Goal: Information Seeking & Learning: Learn about a topic

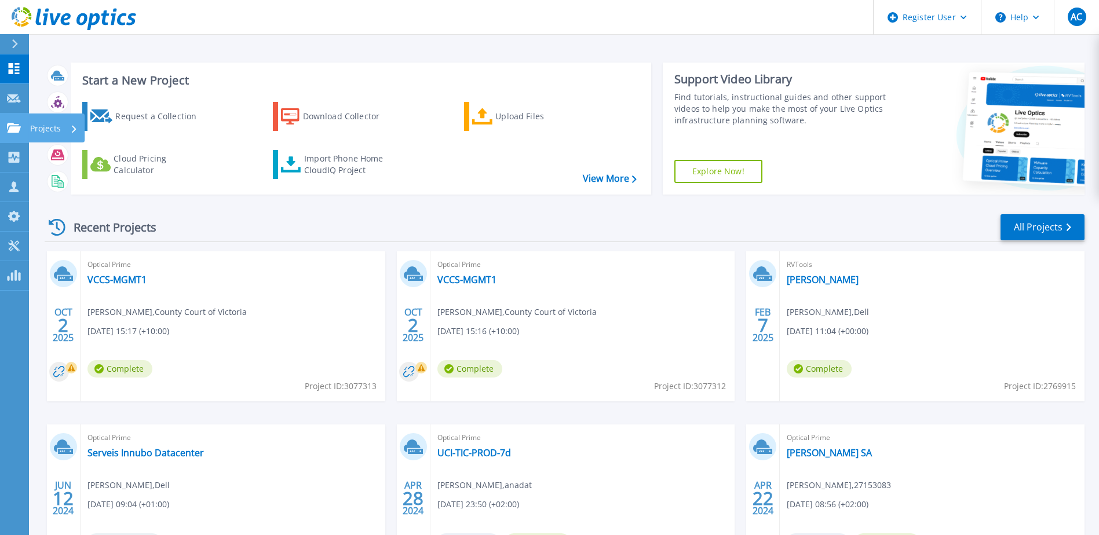
click at [25, 128] on link "Projects Projects" at bounding box center [14, 129] width 29 height 30
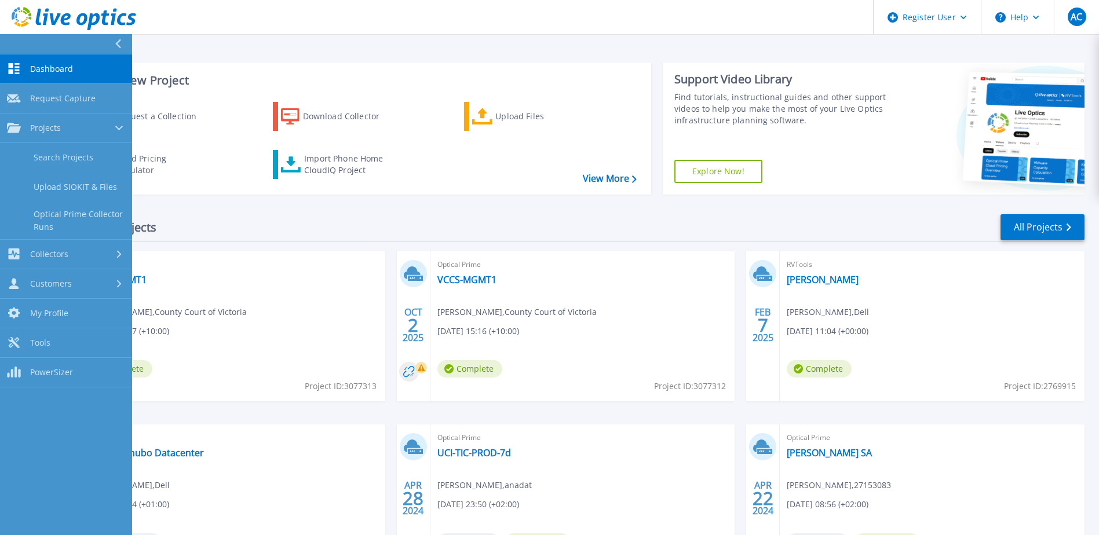
click at [206, 211] on div "Recent Projects All Projects OCT 2 2025 Optical Prime VCCS-MGMT1 Jayden Chung ,…" at bounding box center [565, 405] width 1040 height 403
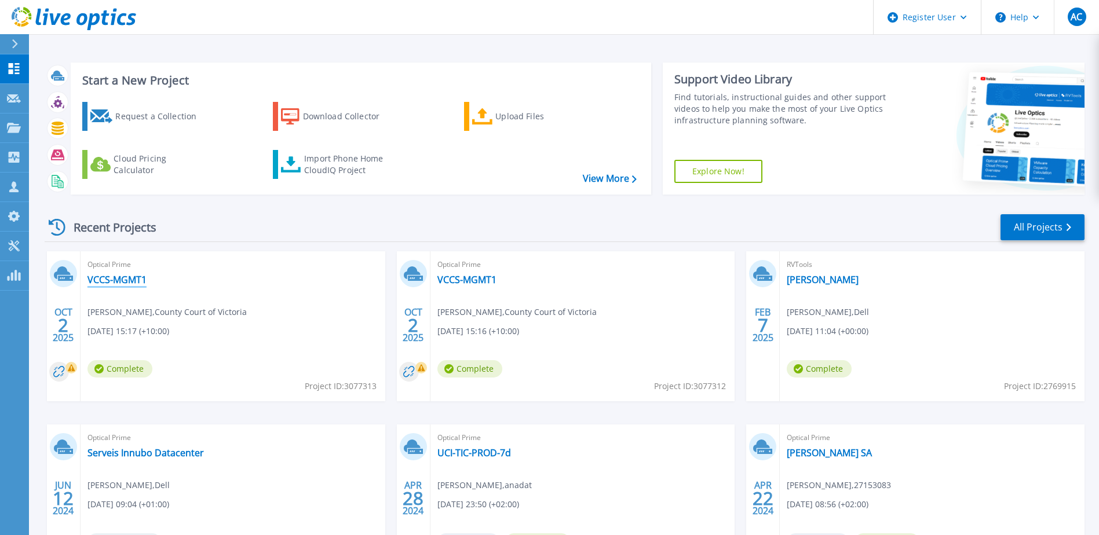
click at [134, 277] on link "VCCS-MGMT1" at bounding box center [116, 280] width 59 height 12
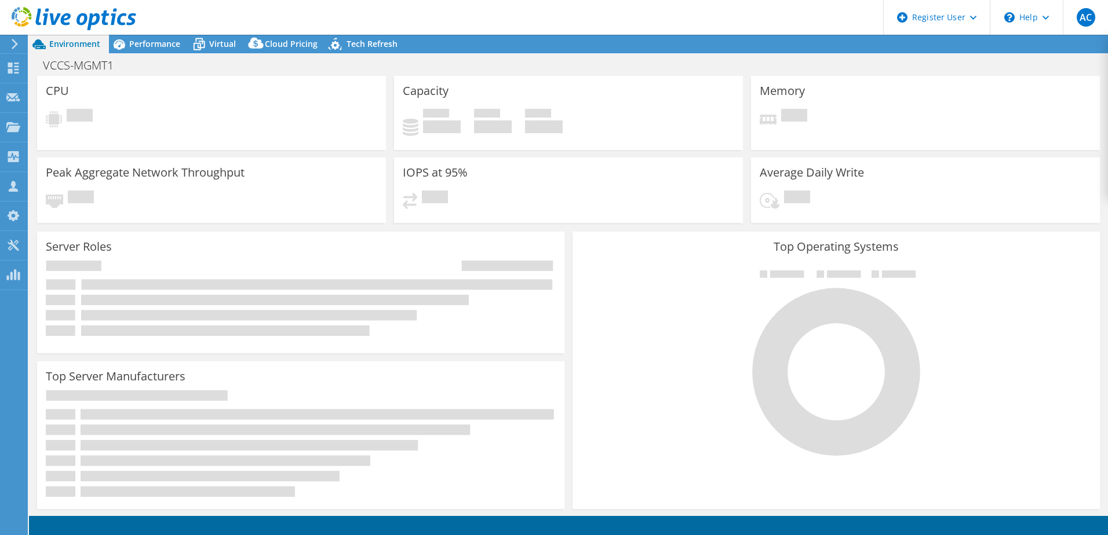
select select "USD"
select select "Australia"
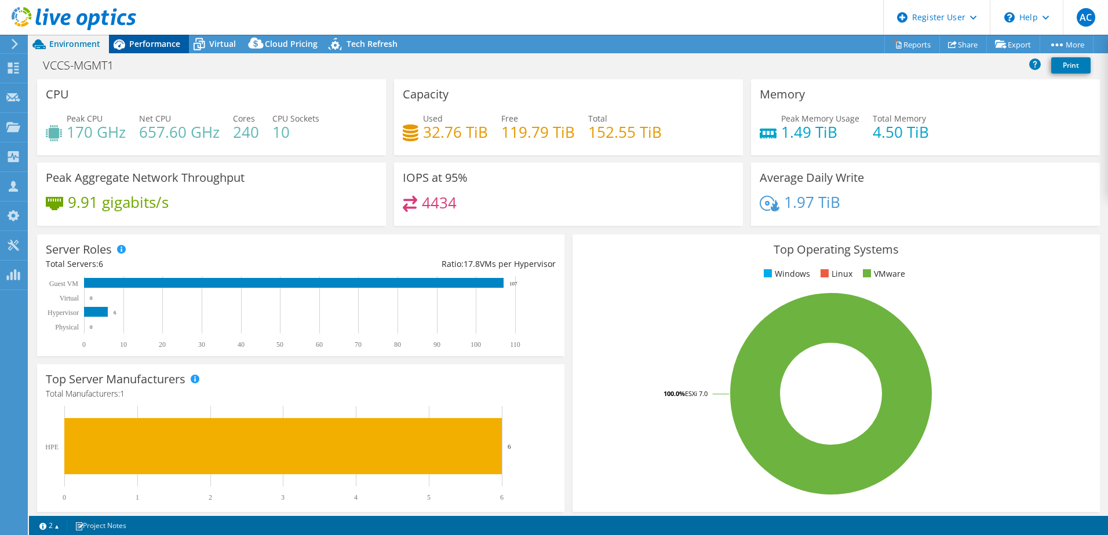
click at [144, 39] on span "Performance" at bounding box center [154, 43] width 51 height 11
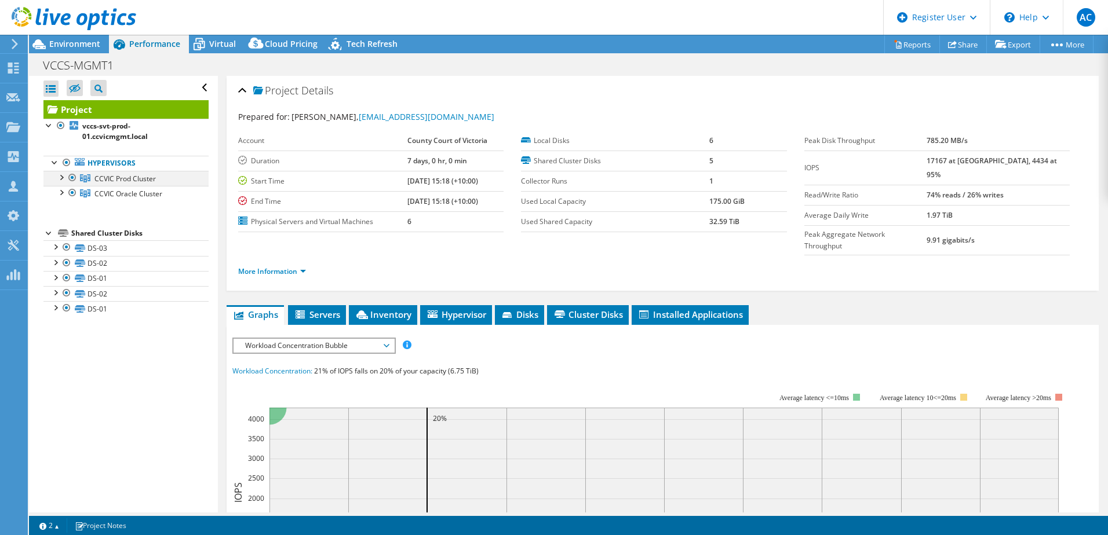
click at [63, 180] on div at bounding box center [61, 177] width 12 height 12
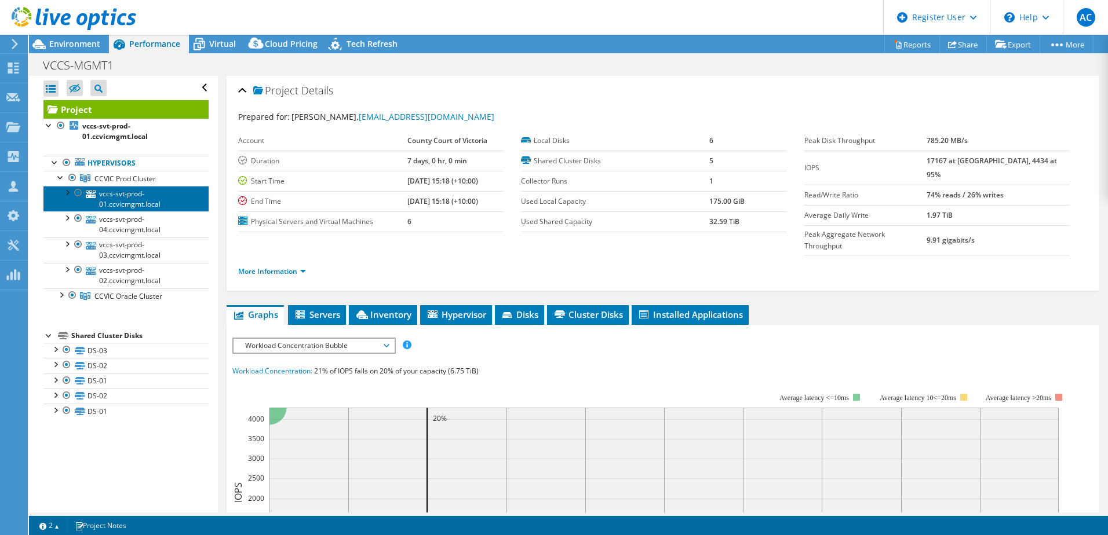
click at [129, 199] on link "vccs-svt-prod-01.ccvicmgmt.local" at bounding box center [125, 198] width 165 height 25
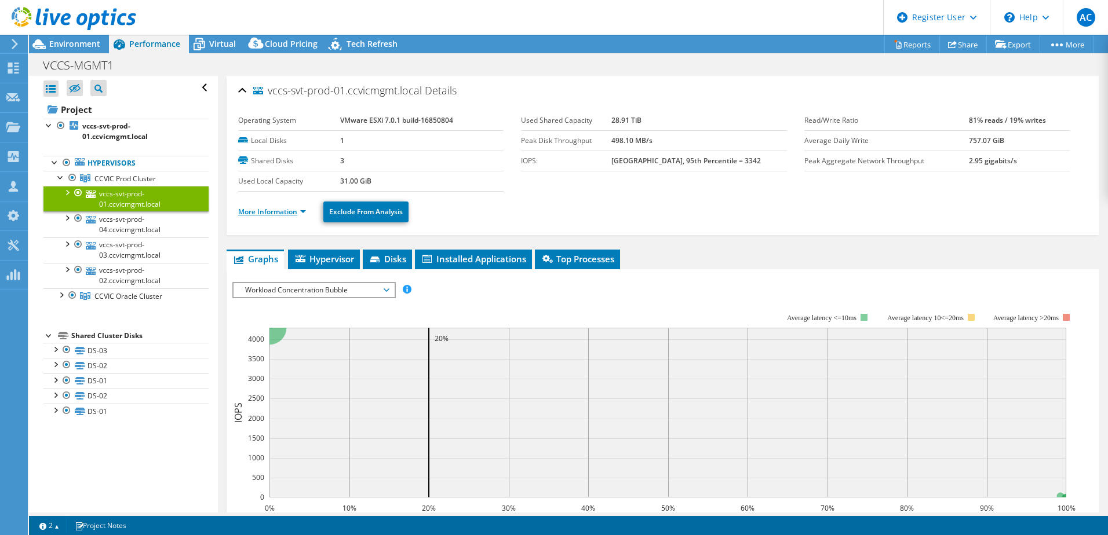
click at [275, 212] on link "More Information" at bounding box center [272, 212] width 68 height 10
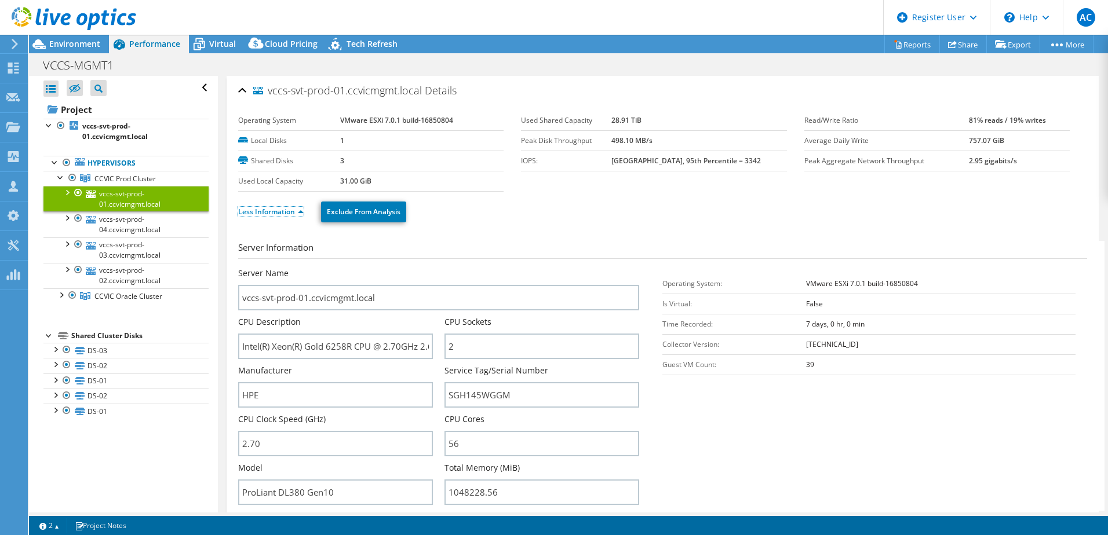
scroll to position [232, 0]
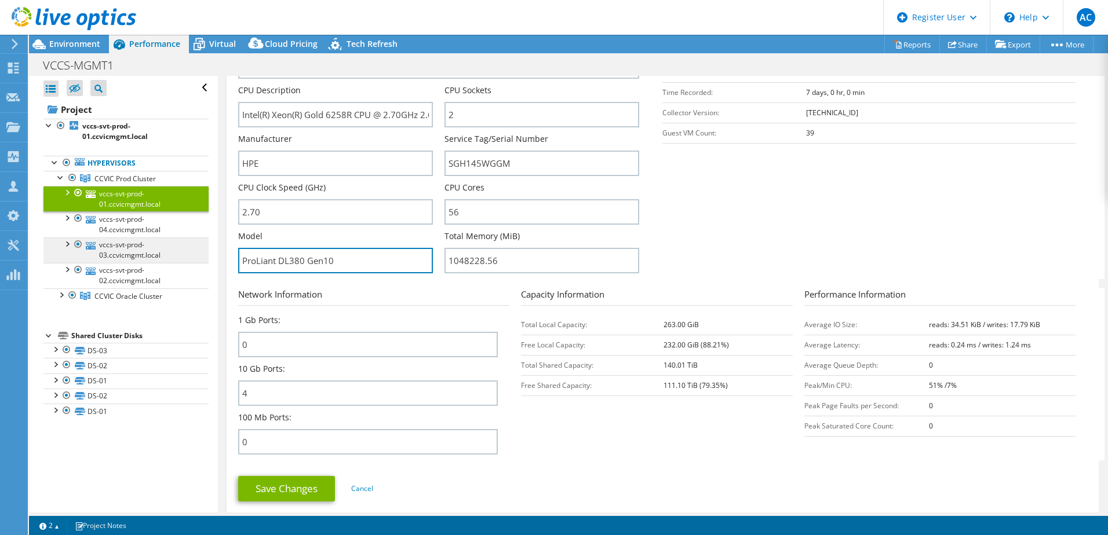
drag, startPoint x: 201, startPoint y: 256, endPoint x: 177, endPoint y: 257, distance: 23.8
click at [178, 257] on div "Open All Close All Hide Excluded Nodes Project Tree Filter" at bounding box center [568, 294] width 1079 height 437
click at [746, 222] on section "Server Information Server Name vccs-svt-prod-01.ccvicmgmt.local CPU Description…" at bounding box center [665, 144] width 854 height 270
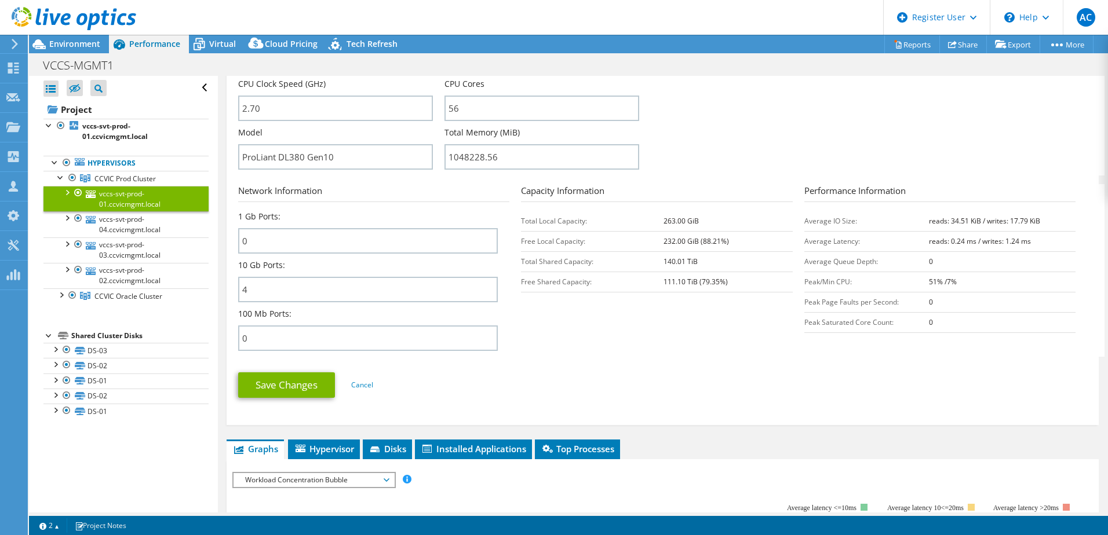
scroll to position [348, 0]
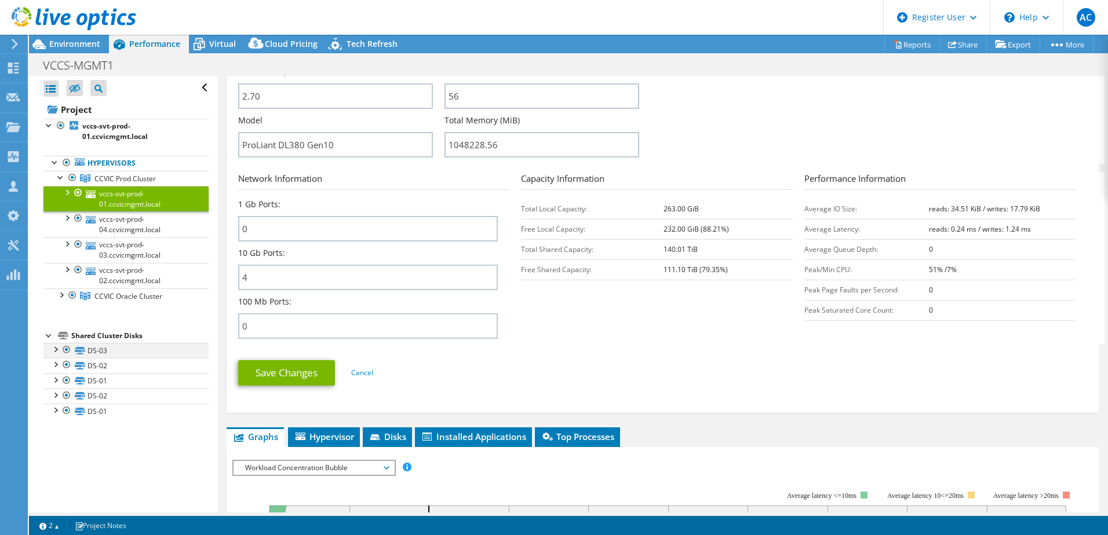
click at [57, 348] on div at bounding box center [55, 349] width 12 height 12
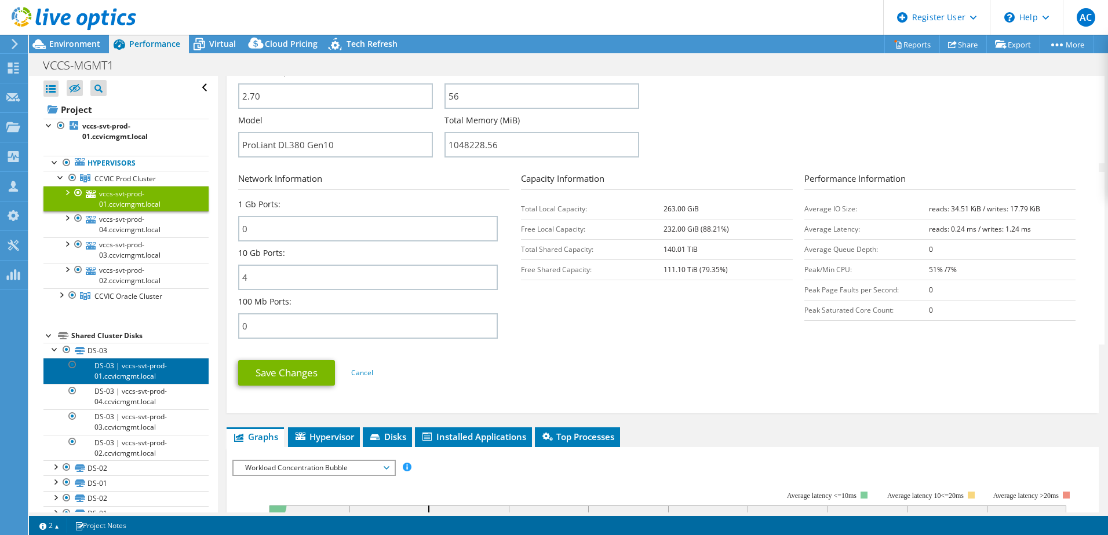
click at [138, 366] on link "DS-03 | vccs-svt-prod-01.ccvicmgmt.local" at bounding box center [125, 370] width 165 height 25
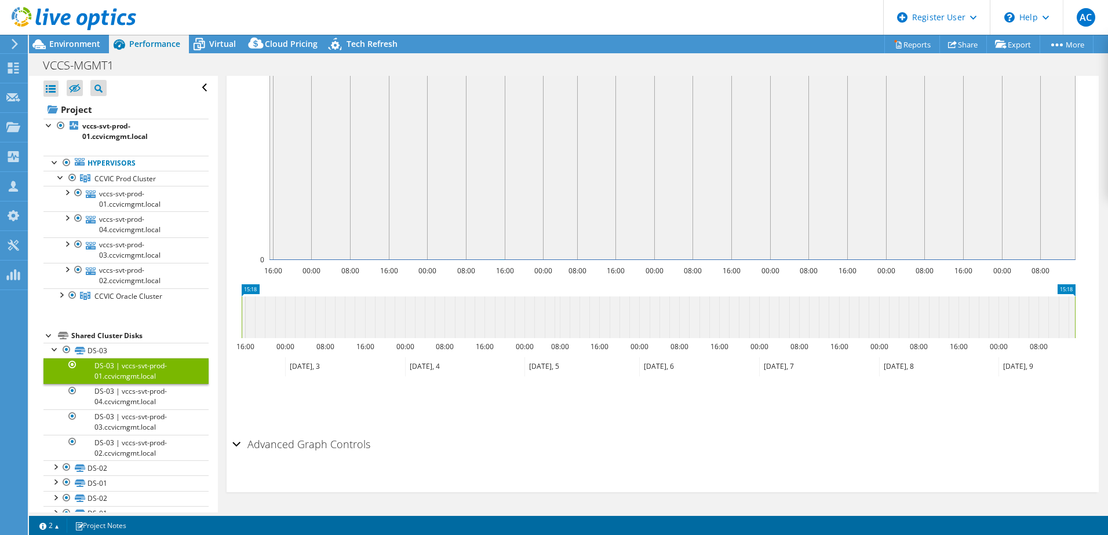
scroll to position [265, 0]
click at [112, 181] on span "CCVIC Prod Cluster" at bounding box center [124, 179] width 61 height 10
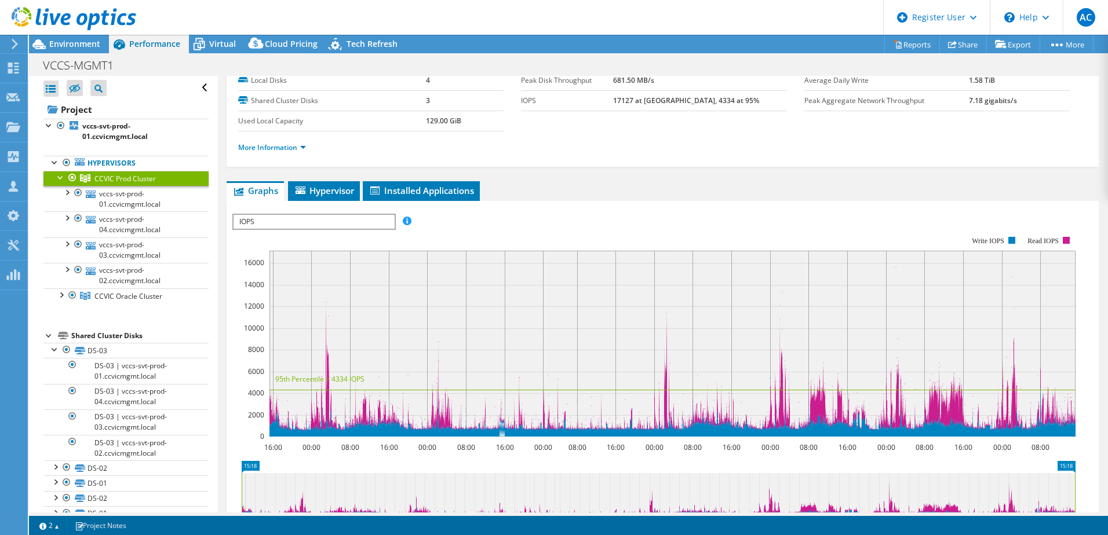
scroll to position [116, 0]
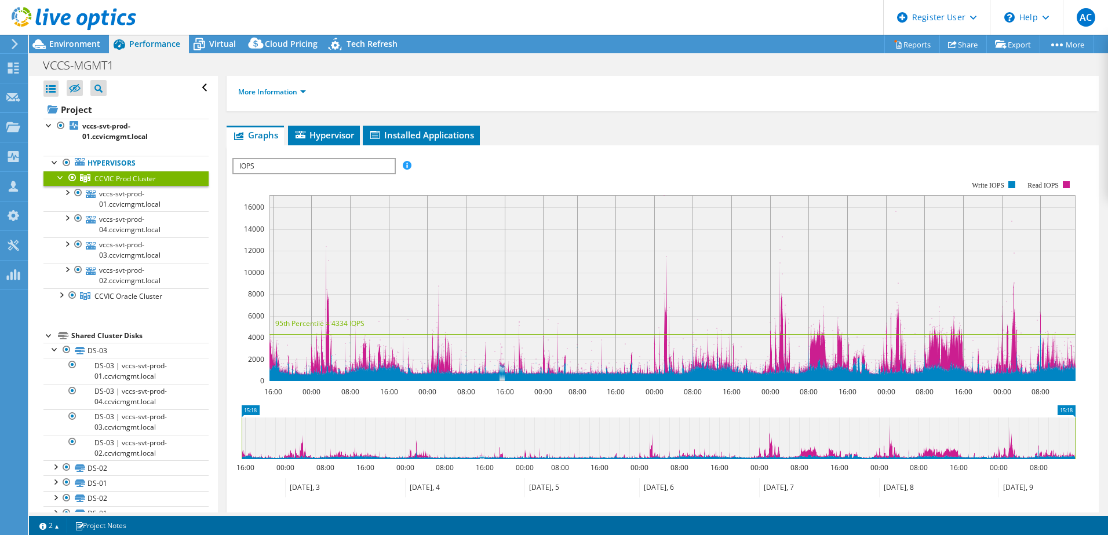
click at [313, 171] on span "IOPS" at bounding box center [313, 166] width 160 height 14
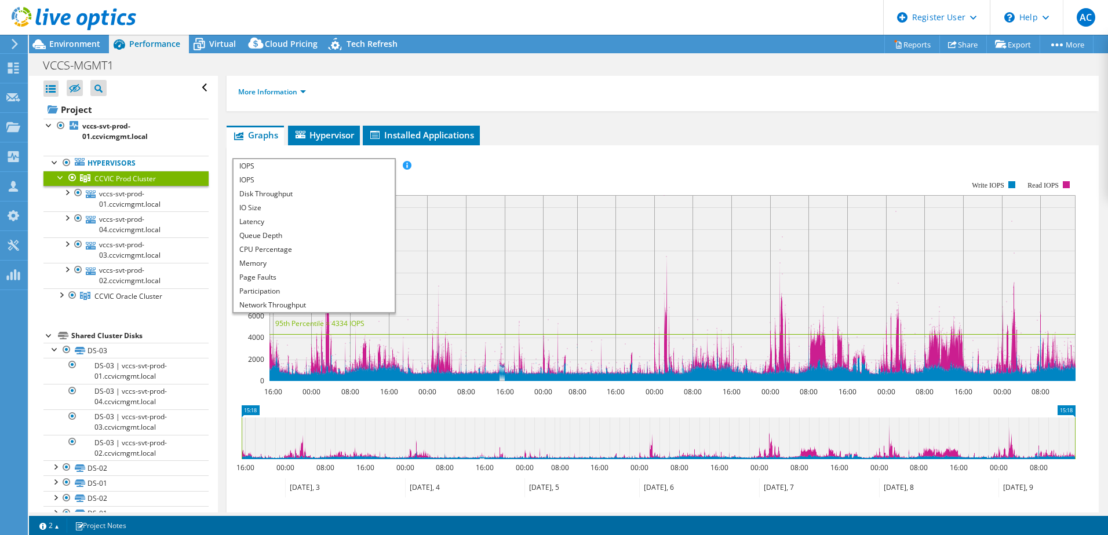
click at [533, 176] on rect at bounding box center [653, 281] width 843 height 232
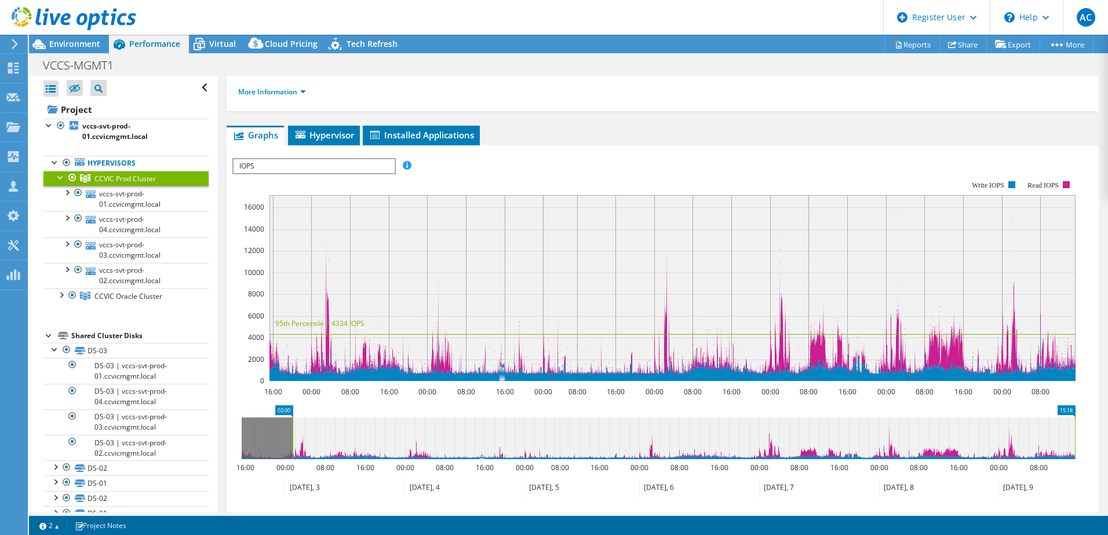
drag, startPoint x: 242, startPoint y: 445, endPoint x: 293, endPoint y: 459, distance: 52.8
click at [293, 459] on rect at bounding box center [292, 439] width 5 height 42
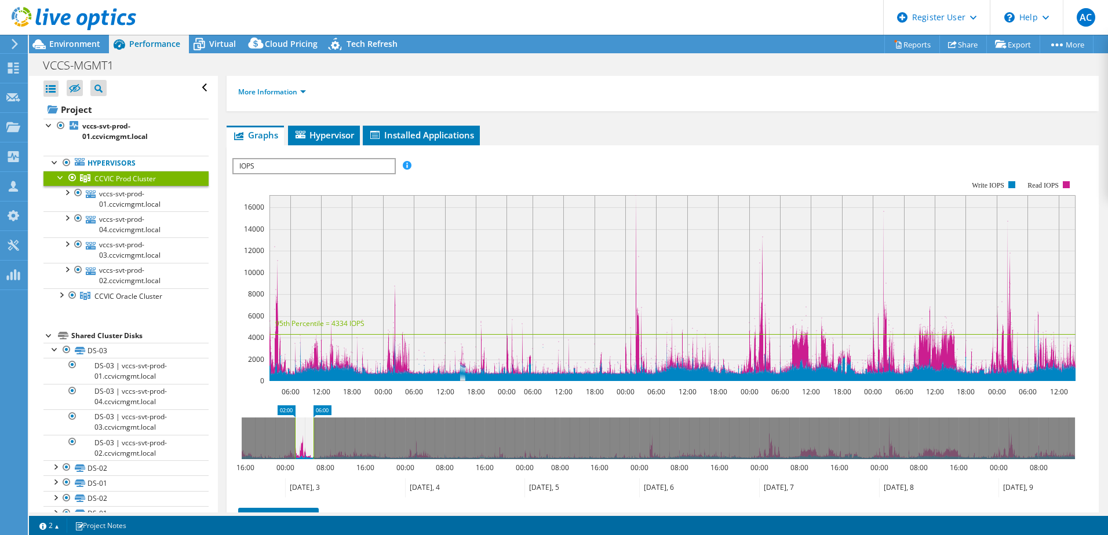
drag, startPoint x: 1074, startPoint y: 437, endPoint x: 312, endPoint y: 430, distance: 762.4
click at [312, 430] on rect at bounding box center [313, 439] width 5 height 42
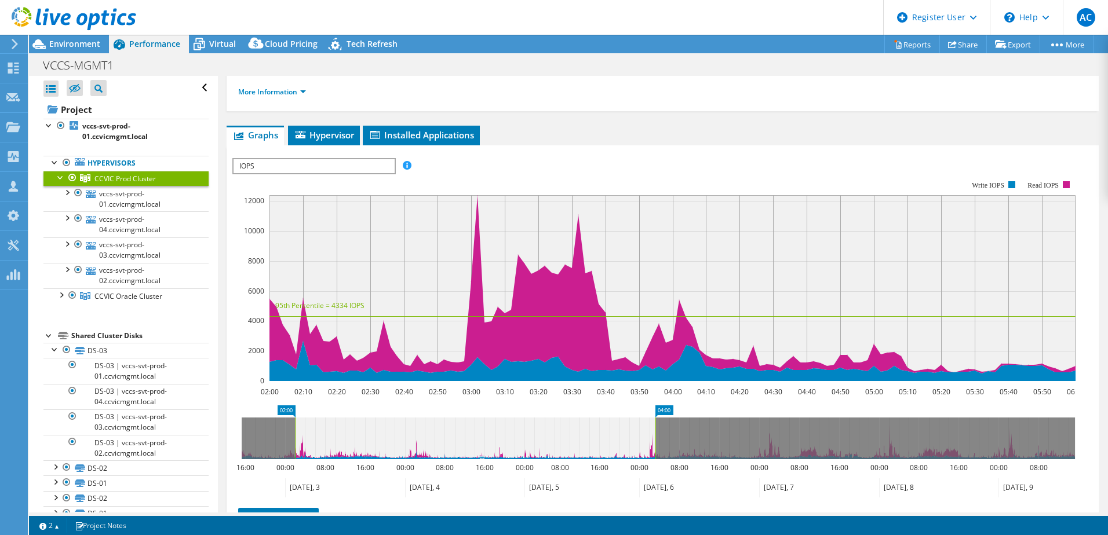
drag, startPoint x: 333, startPoint y: 439, endPoint x: 659, endPoint y: 458, distance: 326.7
click at [657, 458] on rect at bounding box center [655, 439] width 5 height 42
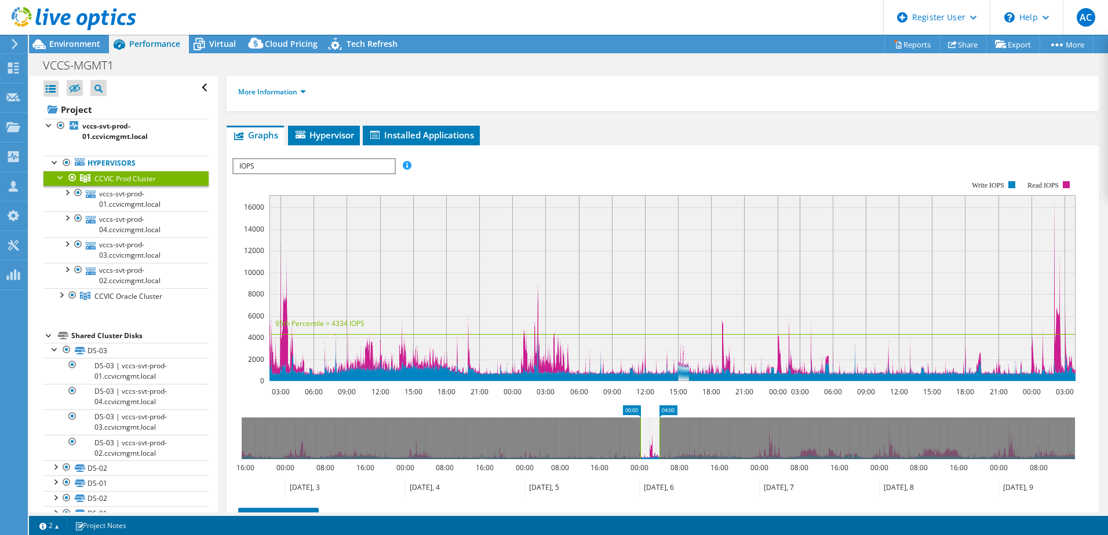
drag, startPoint x: 294, startPoint y: 437, endPoint x: 641, endPoint y: 442, distance: 347.0
click at [641, 442] on rect at bounding box center [640, 439] width 5 height 42
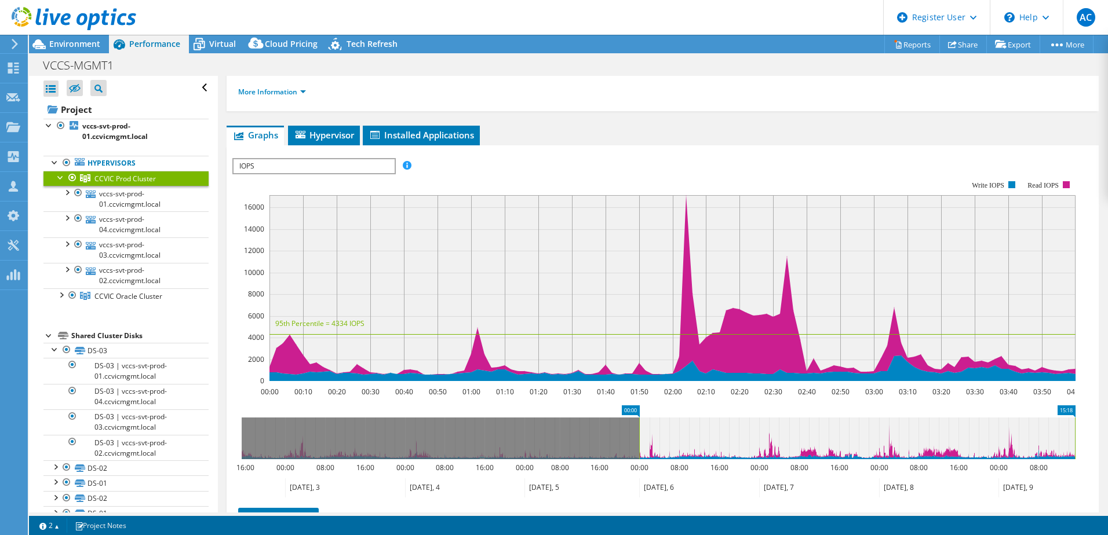
drag, startPoint x: 666, startPoint y: 438, endPoint x: 978, endPoint y: 442, distance: 312.3
click at [1107, 418] on html "AC Dell User Ana Cabezas Ana.Cabezas@dell.com Dell My Profile Log Out \n Help E…" at bounding box center [554, 267] width 1108 height 535
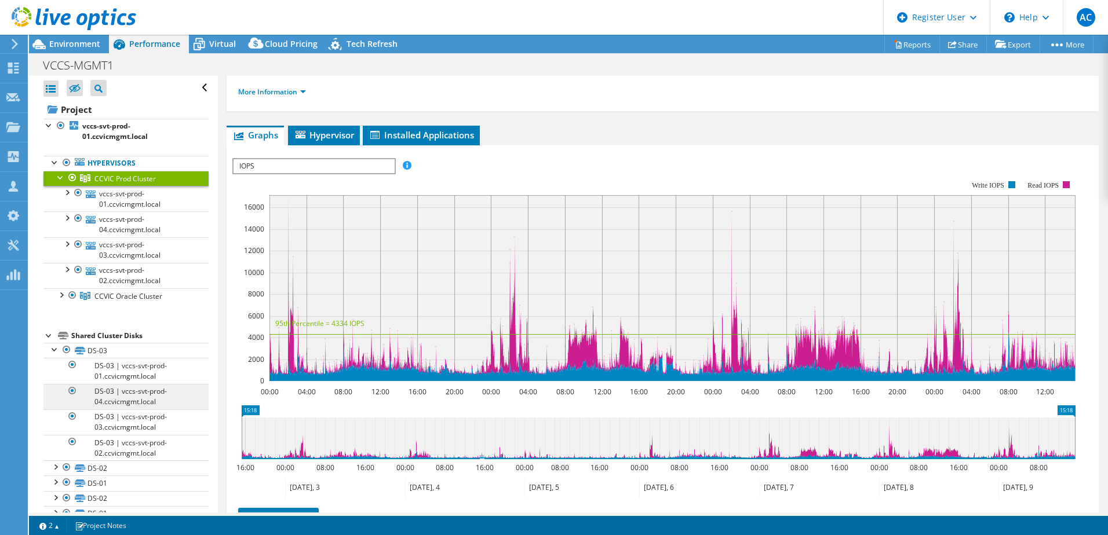
drag, startPoint x: 637, startPoint y: 437, endPoint x: 113, endPoint y: 406, distance: 524.6
click at [103, 428] on div "Open All Close All Hide Excluded Nodes Project Tree Filter" at bounding box center [568, 294] width 1079 height 437
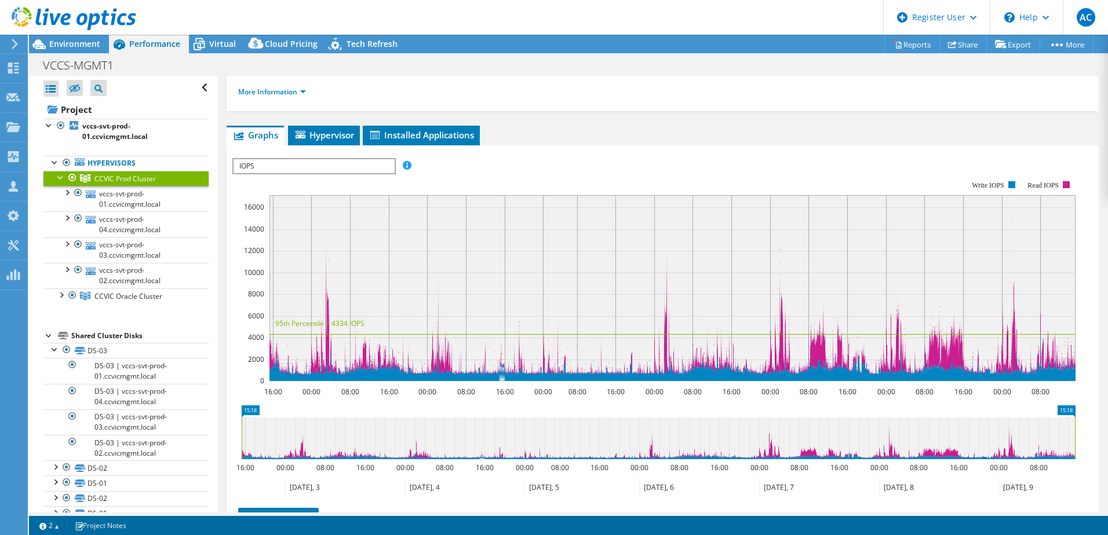
click at [304, 165] on span "IOPS" at bounding box center [313, 166] width 160 height 14
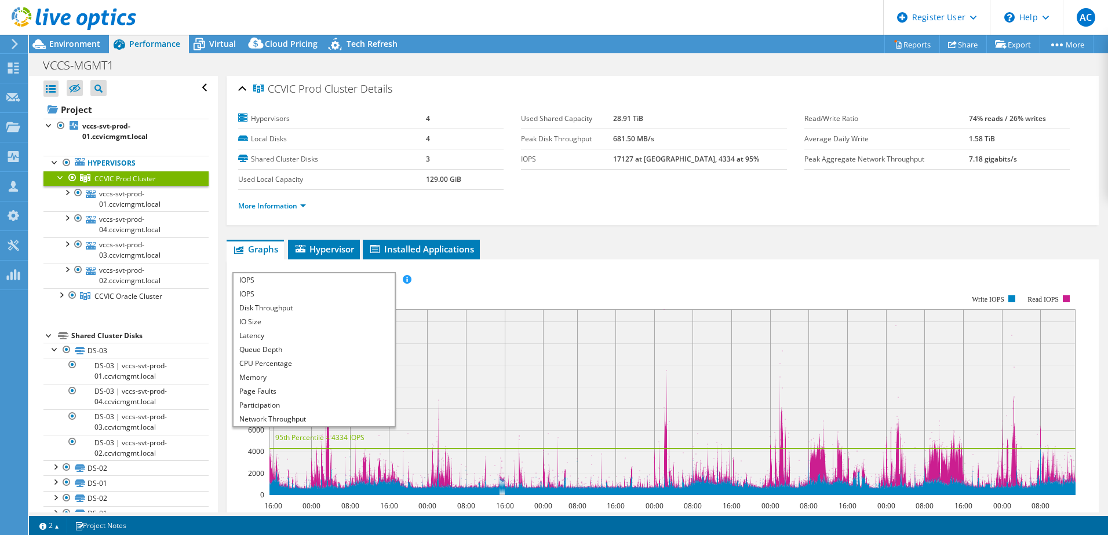
scroll to position [0, 0]
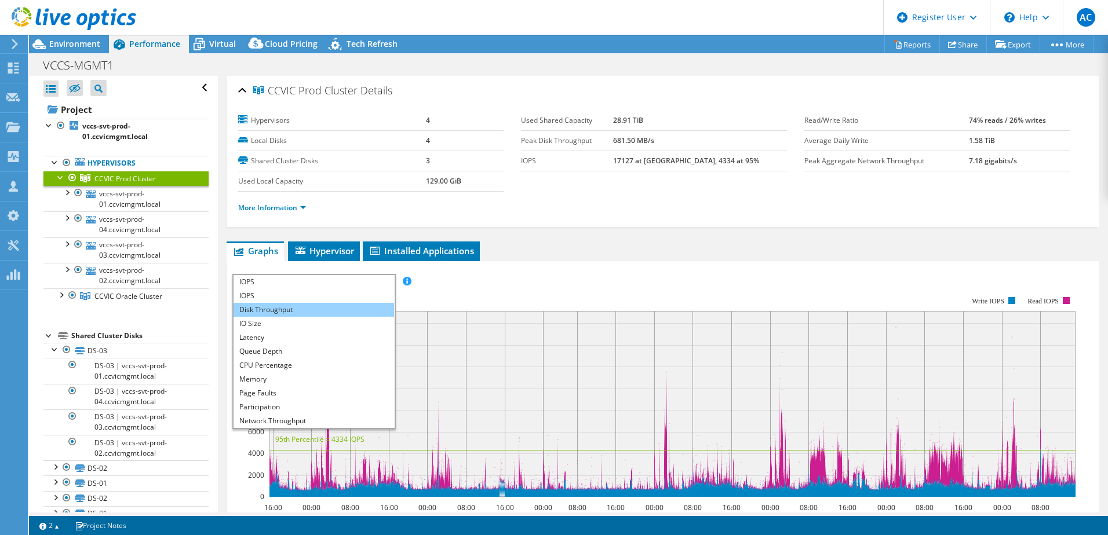
click at [273, 310] on li "Disk Throughput" at bounding box center [313, 310] width 160 height 14
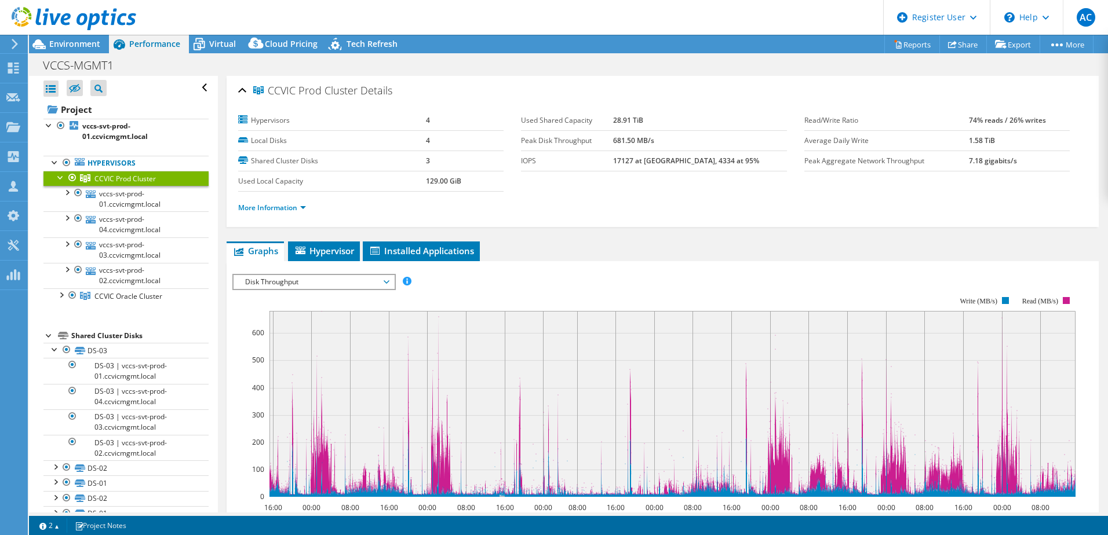
click at [368, 274] on div "Disk Throughput IOPS Disk Throughput IO Size Latency Queue Depth CPU Percentage…" at bounding box center [313, 282] width 163 height 16
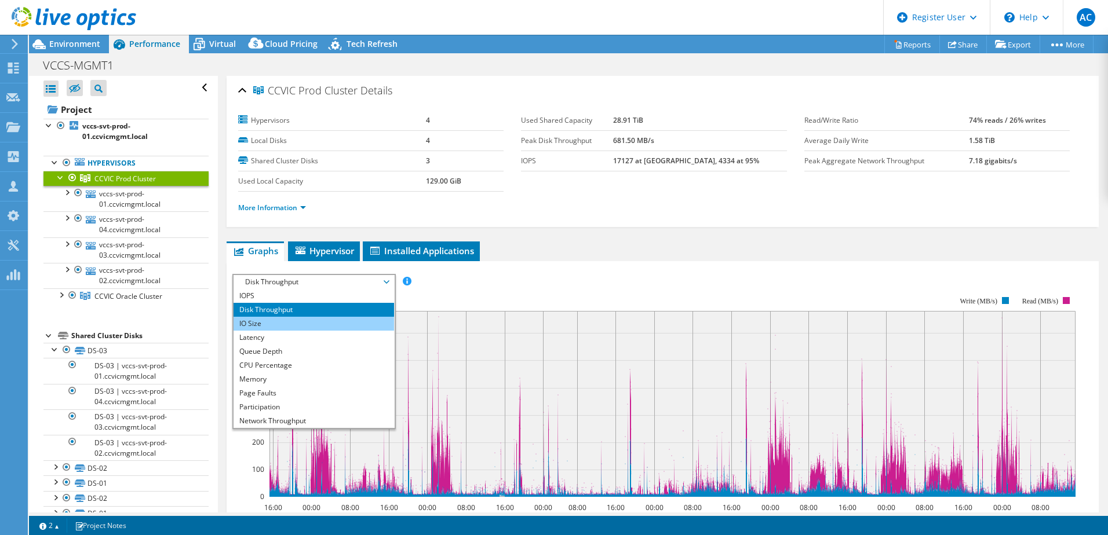
click at [327, 326] on li "IO Size" at bounding box center [313, 324] width 160 height 14
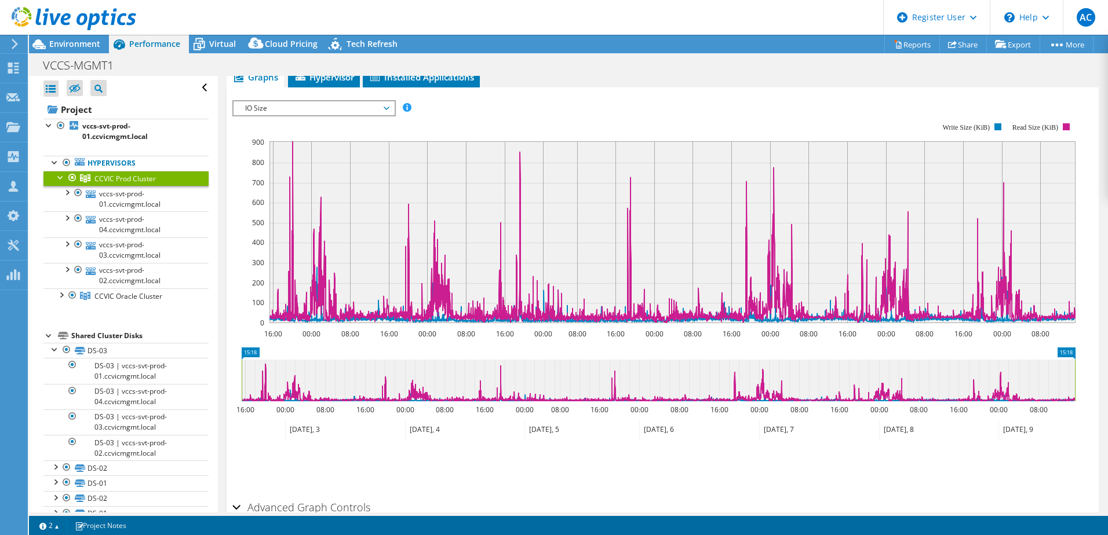
scroll to position [116, 0]
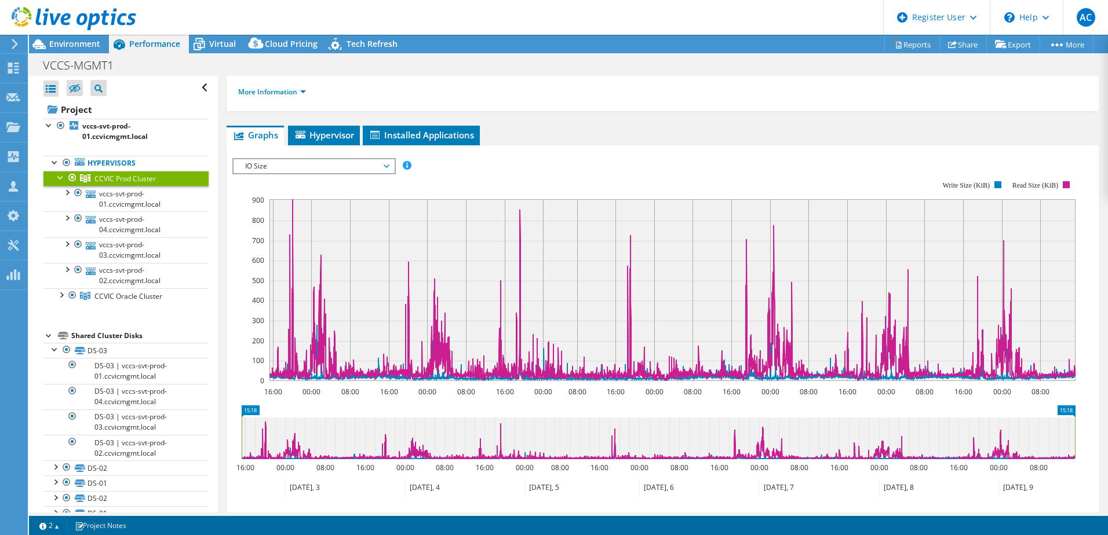
click at [348, 163] on span "IO Size" at bounding box center [313, 166] width 149 height 14
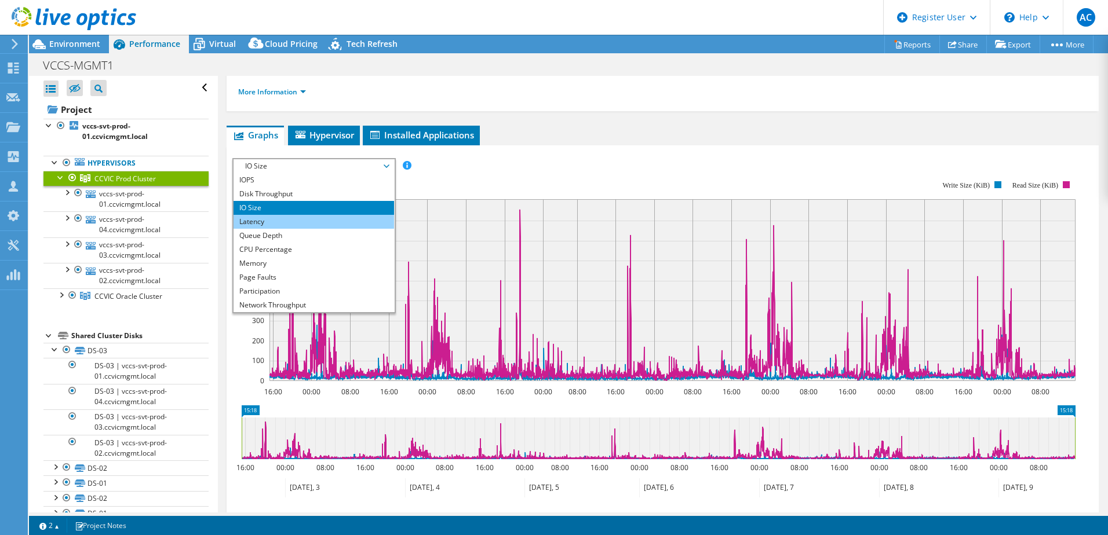
click at [329, 216] on li "Latency" at bounding box center [313, 222] width 160 height 14
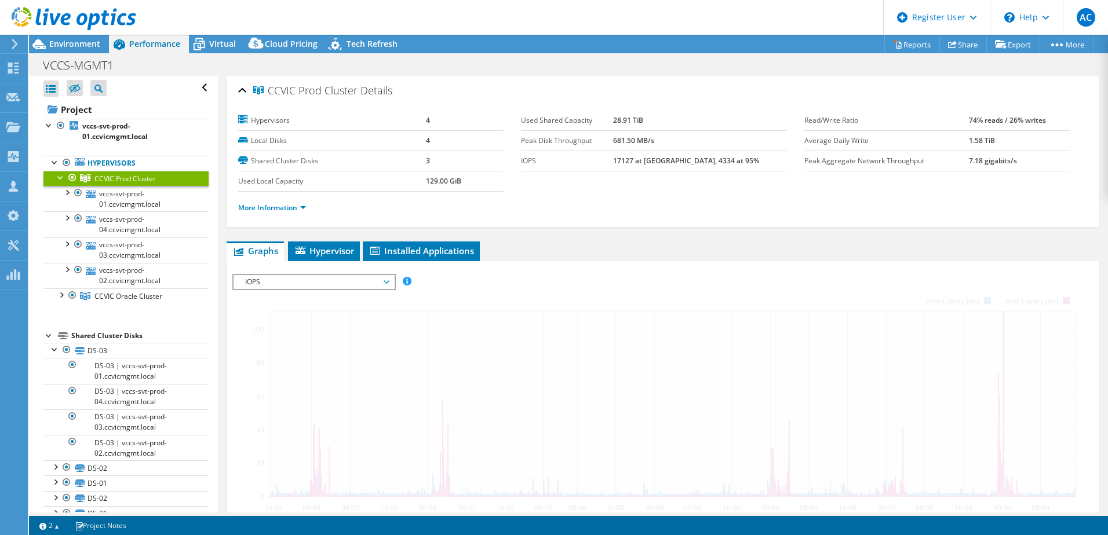
select select "Australia"
select select "USD"
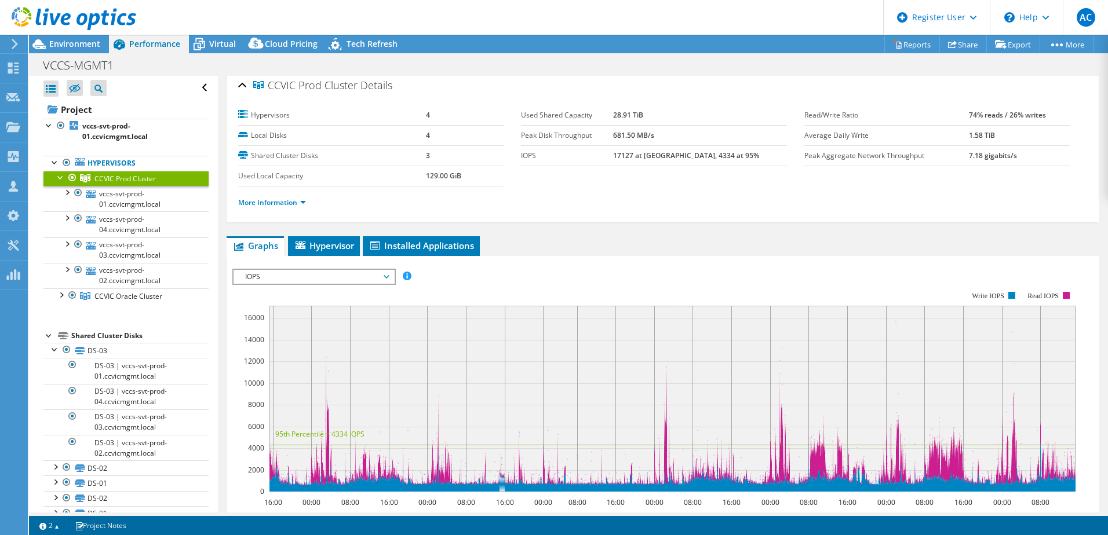
scroll to position [63, 0]
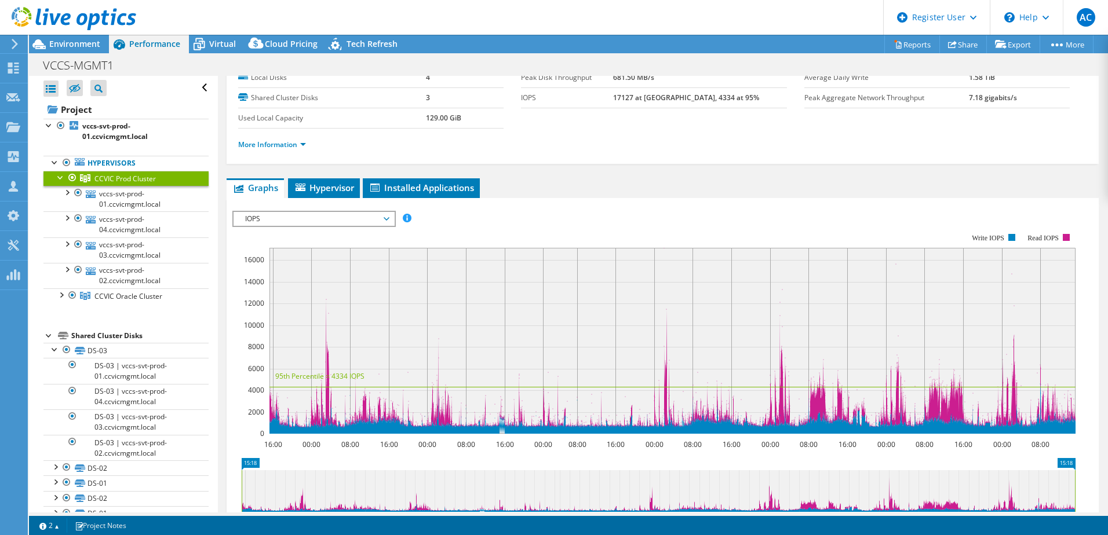
click at [622, 187] on ul "Graphs Servers Inventory Hypervisor Disks Cluster Disks Installed Applications" at bounding box center [663, 188] width 872 height 20
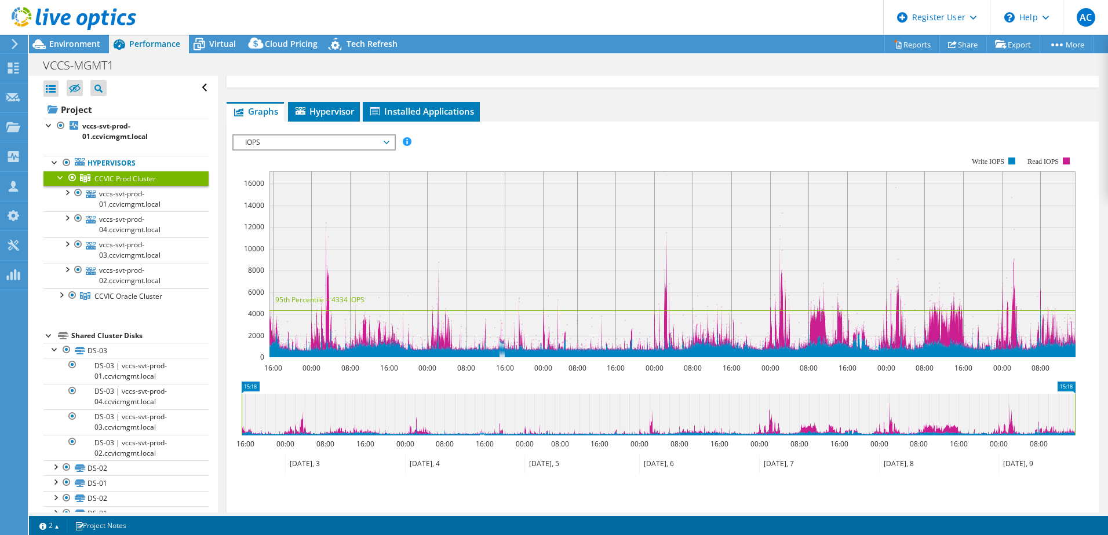
scroll to position [121, 0]
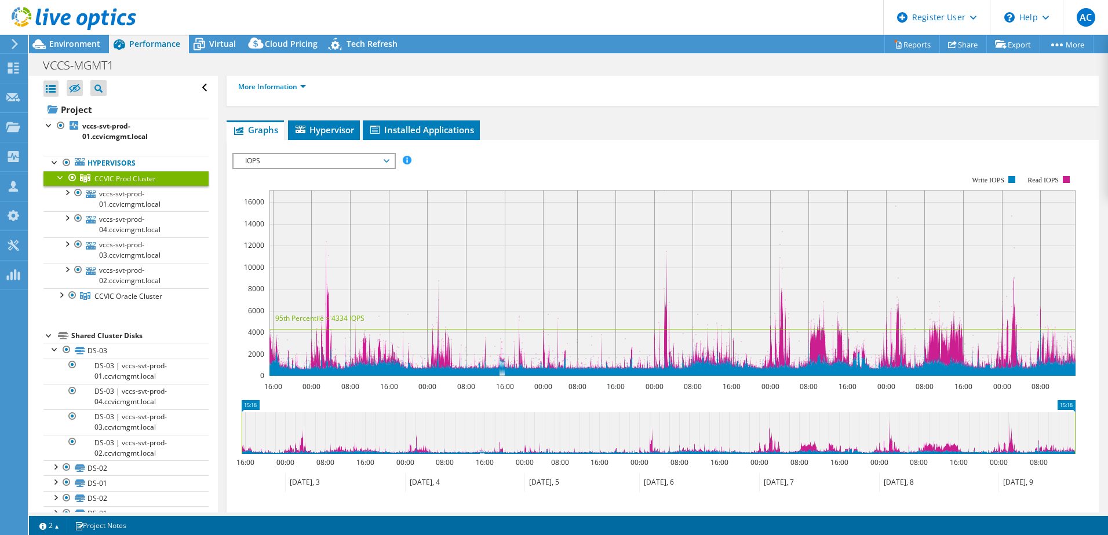
click at [761, 115] on div "CCVIC Prod Cluster Details Hypervisors 4 Local Disks 4 Shared Cluster Disks 3 U…" at bounding box center [662, 292] width 889 height 674
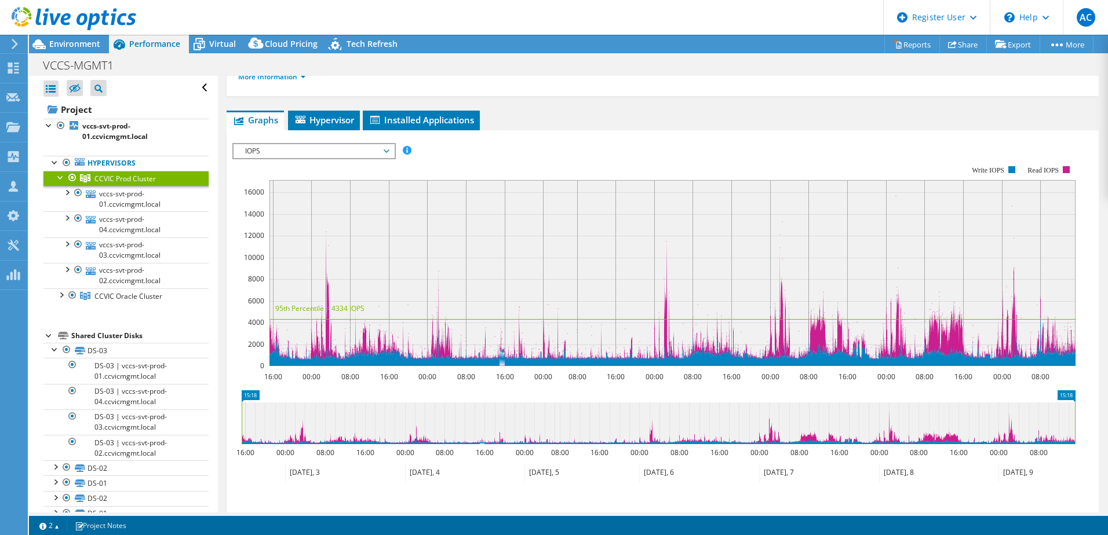
scroll to position [116, 0]
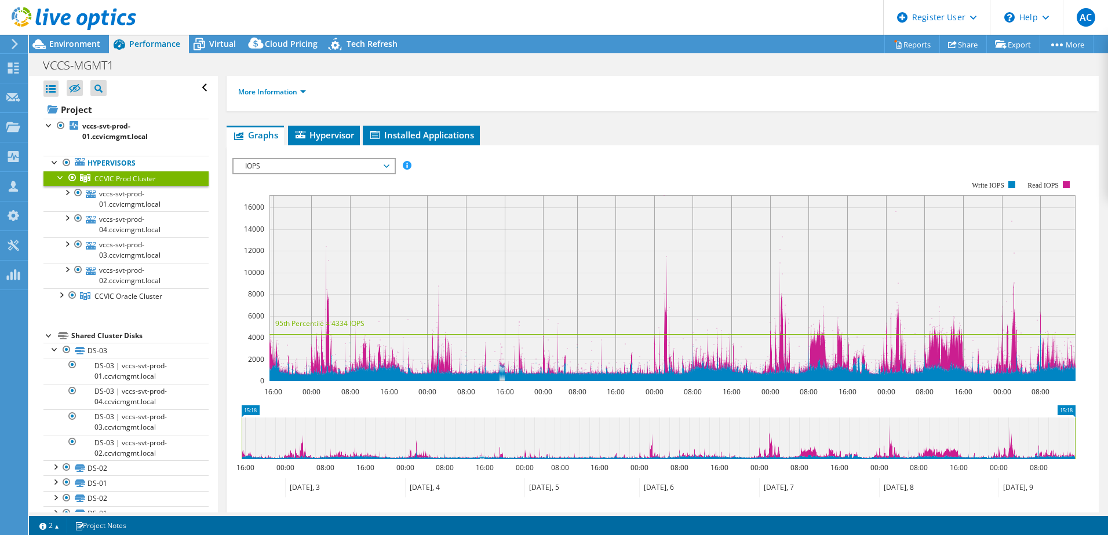
drag, startPoint x: 234, startPoint y: 205, endPoint x: 906, endPoint y: 440, distance: 711.8
click at [906, 440] on section "Workload Concentration: 21% of IOPS falls on 20% of your capacity (6.75 TiB) 16…" at bounding box center [662, 356] width 860 height 383
drag, startPoint x: 248, startPoint y: 205, endPoint x: 363, endPoint y: 230, distance: 117.4
click at [363, 230] on icon "16:00 00:00 08:00 16:00 00:00 08:00 16:00 00:00 08:00 16:00 00:00 08:00 16:00 0…" at bounding box center [658, 281] width 852 height 232
click at [871, 134] on ul "Graphs Servers Inventory Hypervisor Disks Cluster Disks Installed Applications" at bounding box center [663, 136] width 872 height 20
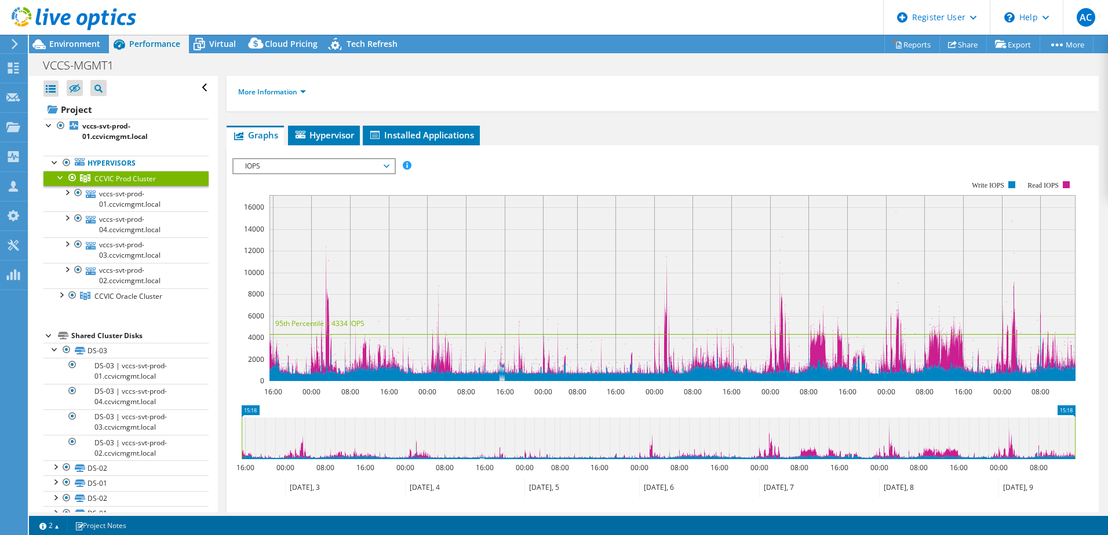
click at [331, 169] on span "IOPS" at bounding box center [313, 166] width 149 height 14
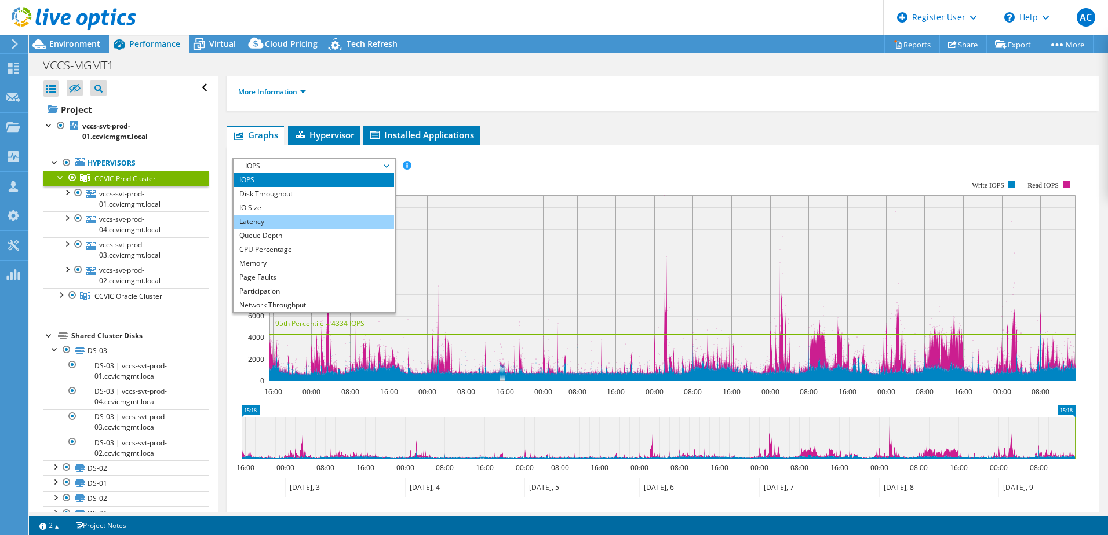
click at [305, 217] on li "Latency" at bounding box center [313, 222] width 160 height 14
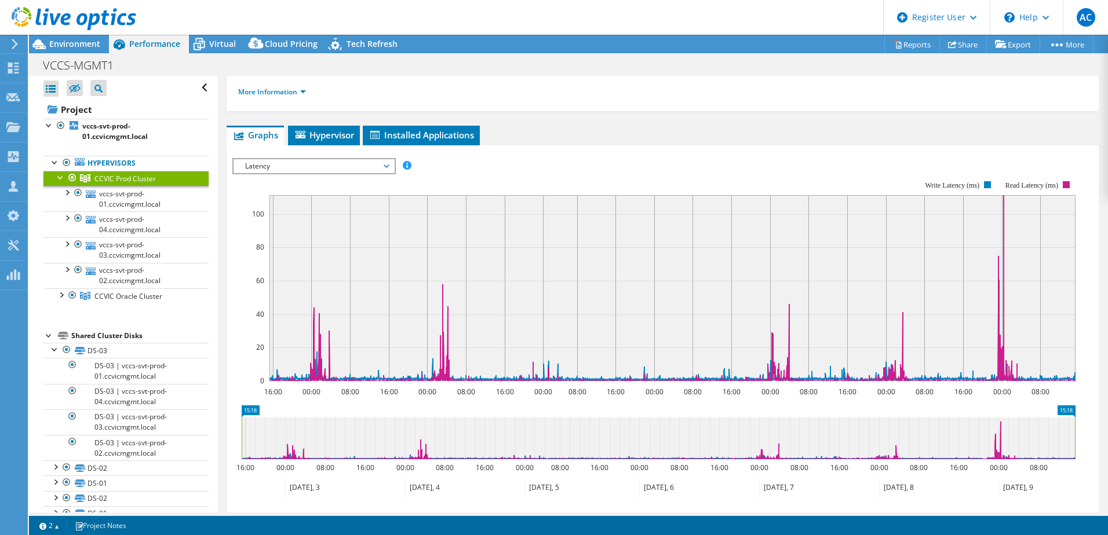
click at [653, 109] on div "CCVIC Prod Cluster Details Hypervisors 4 Local Disks 4 Shared Cluster Disks 3 U…" at bounding box center [663, 35] width 872 height 151
click at [132, 292] on span "CCVIC Oracle Cluster" at bounding box center [128, 296] width 68 height 10
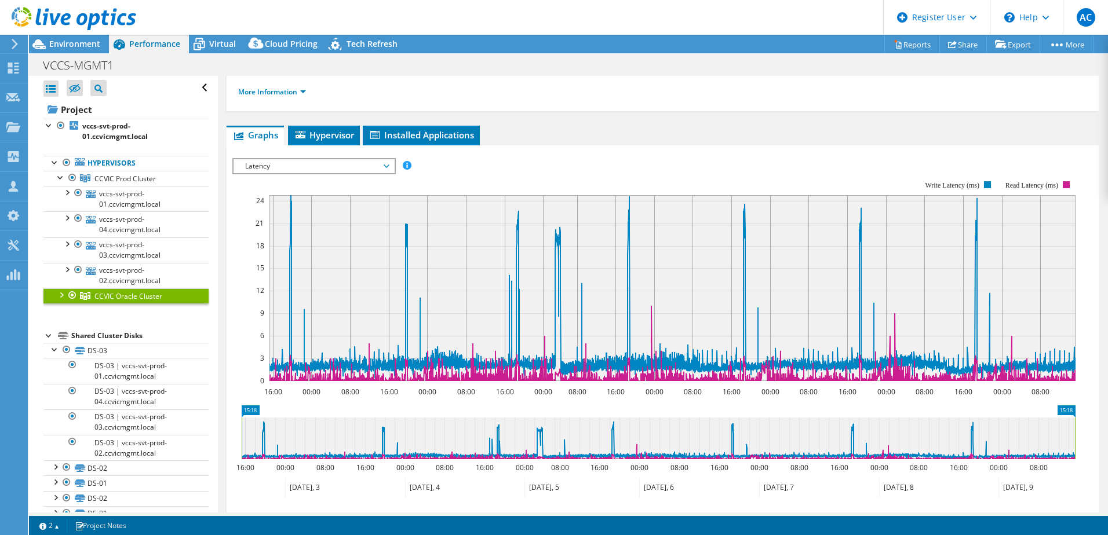
click at [338, 163] on span "Latency" at bounding box center [313, 166] width 149 height 14
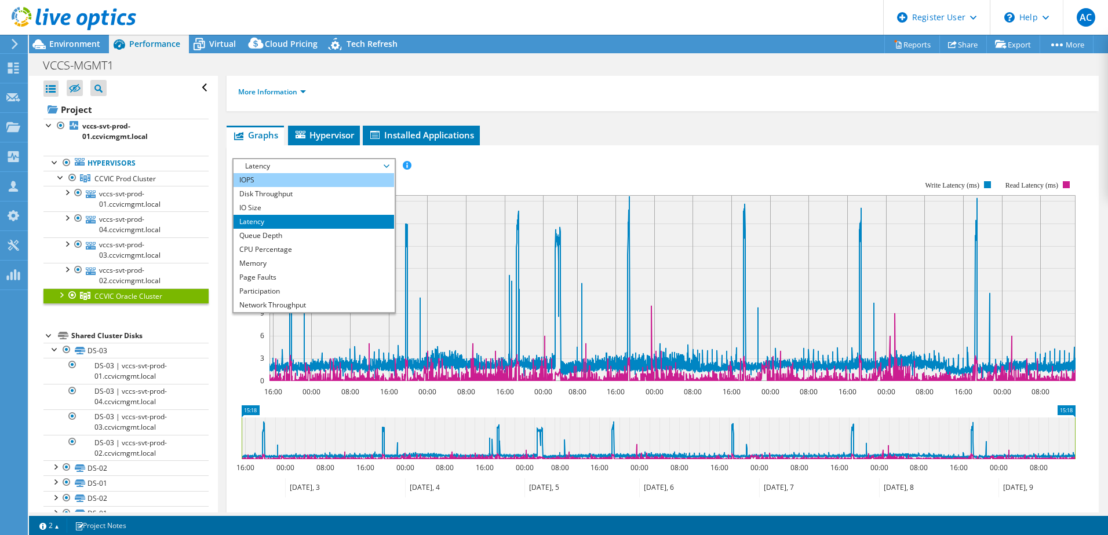
click at [313, 180] on li "IOPS" at bounding box center [313, 180] width 160 height 14
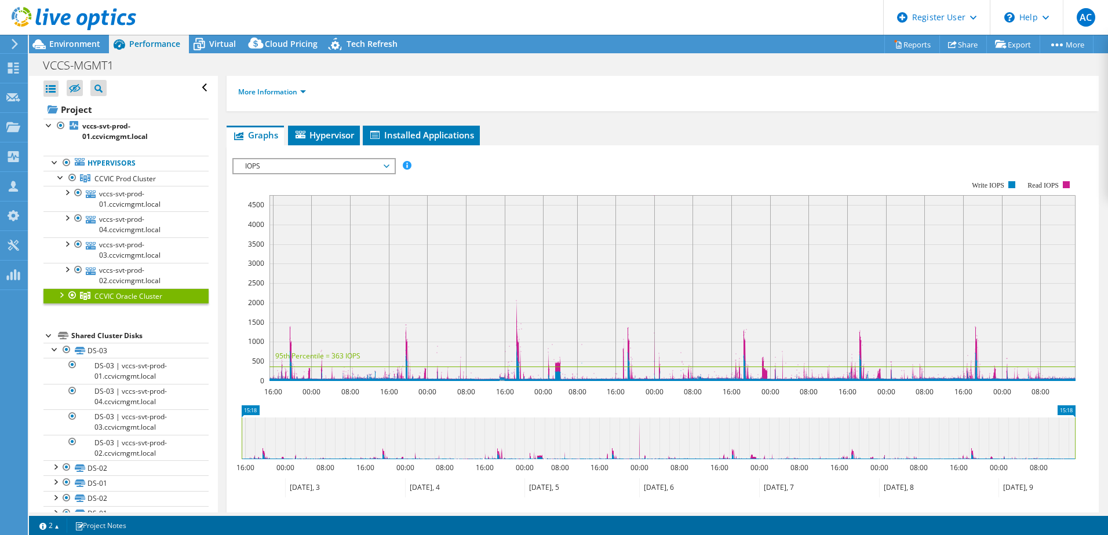
click at [341, 168] on span "IOPS" at bounding box center [313, 166] width 149 height 14
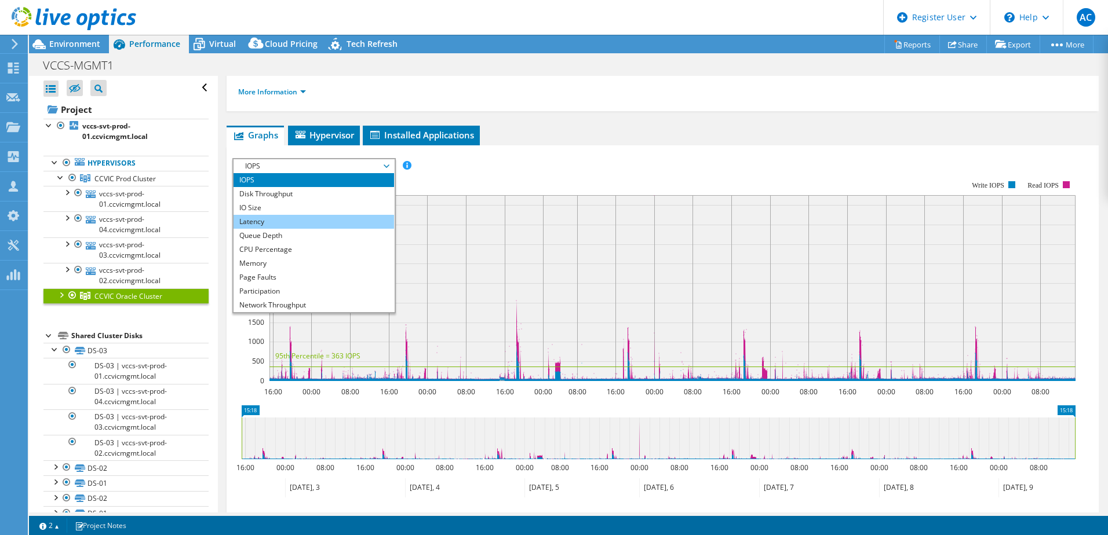
click at [276, 225] on li "Latency" at bounding box center [313, 222] width 160 height 14
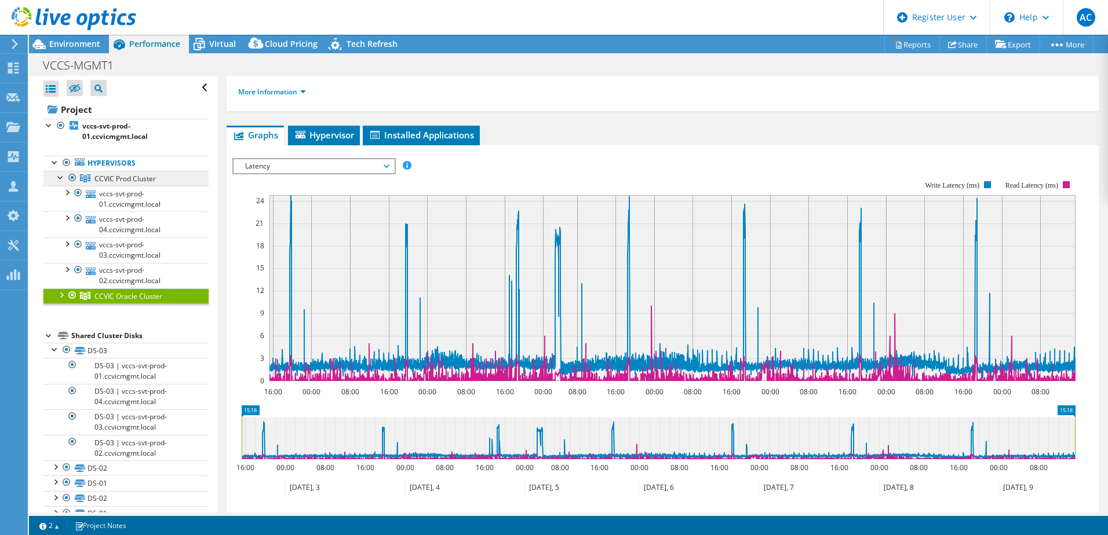
click at [105, 181] on span "CCVIC Prod Cluster" at bounding box center [124, 179] width 61 height 10
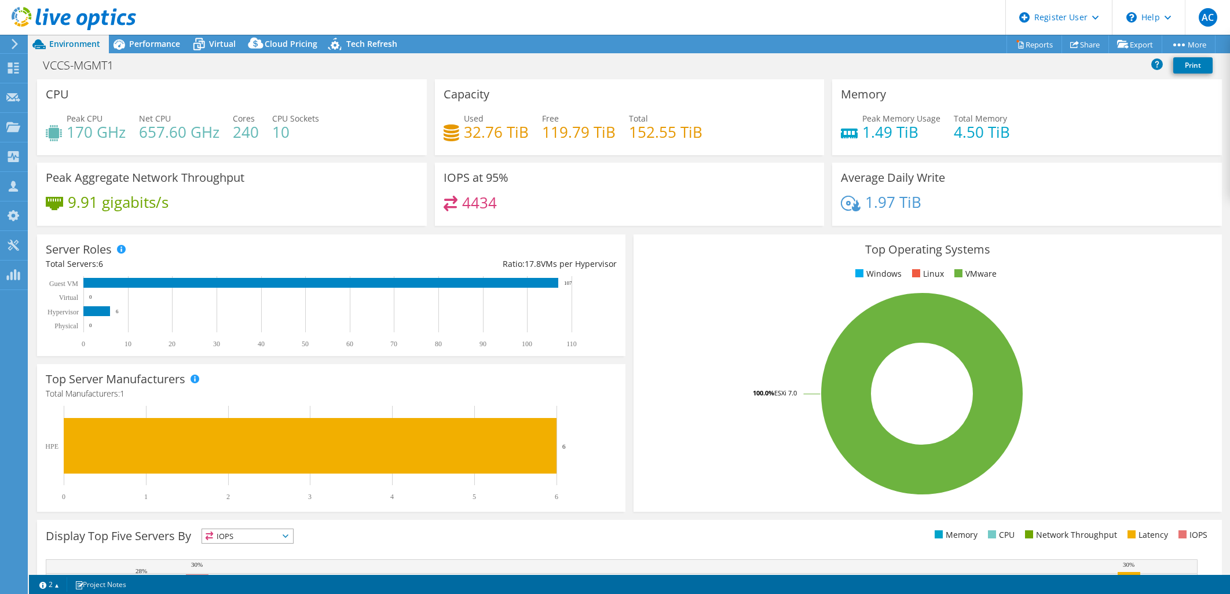
select select "Australia"
select select "USD"
